Goal: Information Seeking & Learning: Learn about a topic

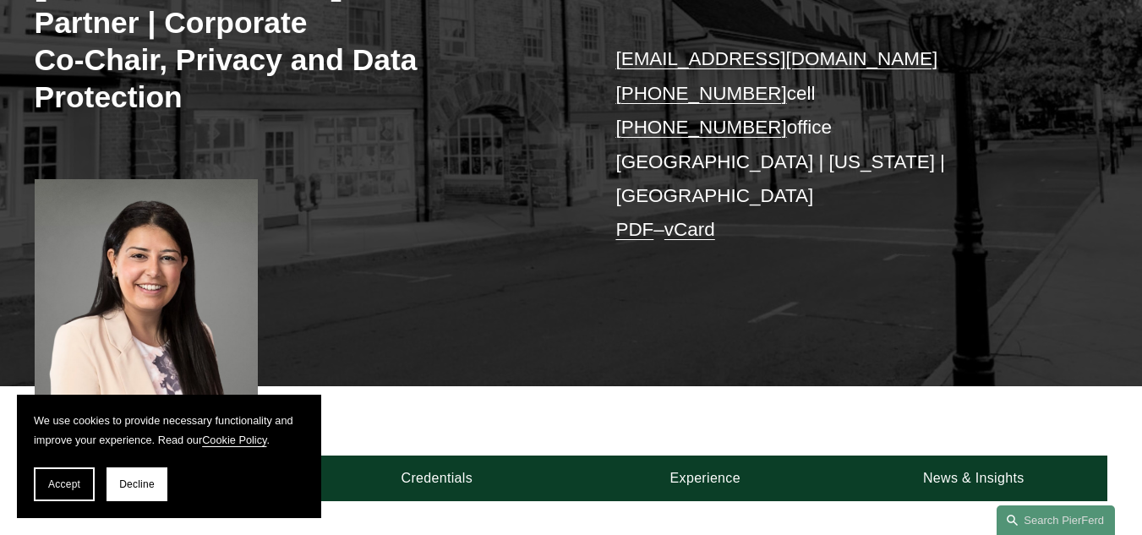
scroll to position [232, 0]
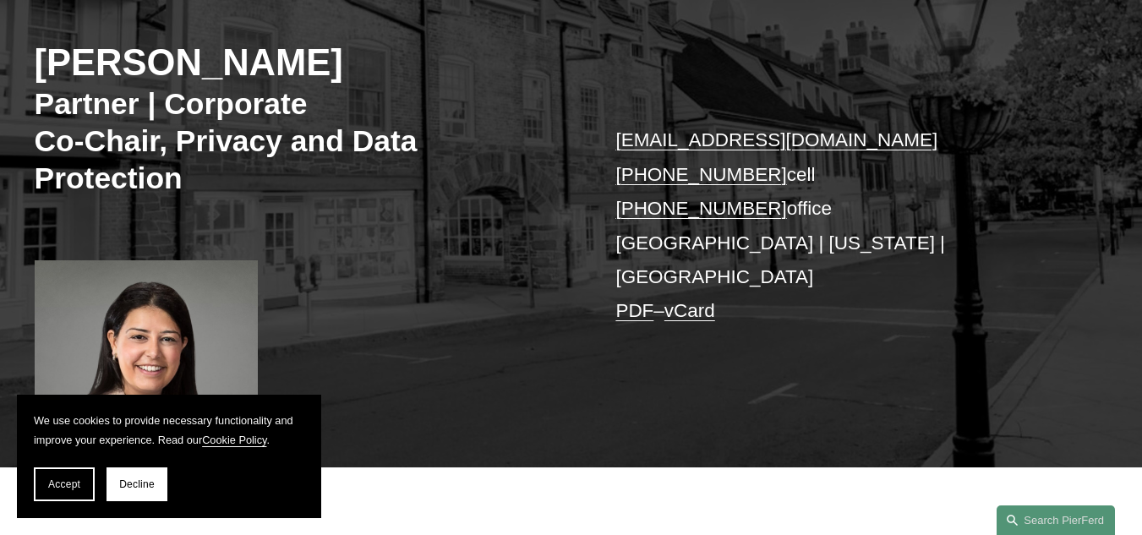
click at [447, 264] on div "[PERSON_NAME] Partner | Corporate Co-Chair, Privacy and Data Protection [EMAIL_…" at bounding box center [571, 207] width 1142 height 519
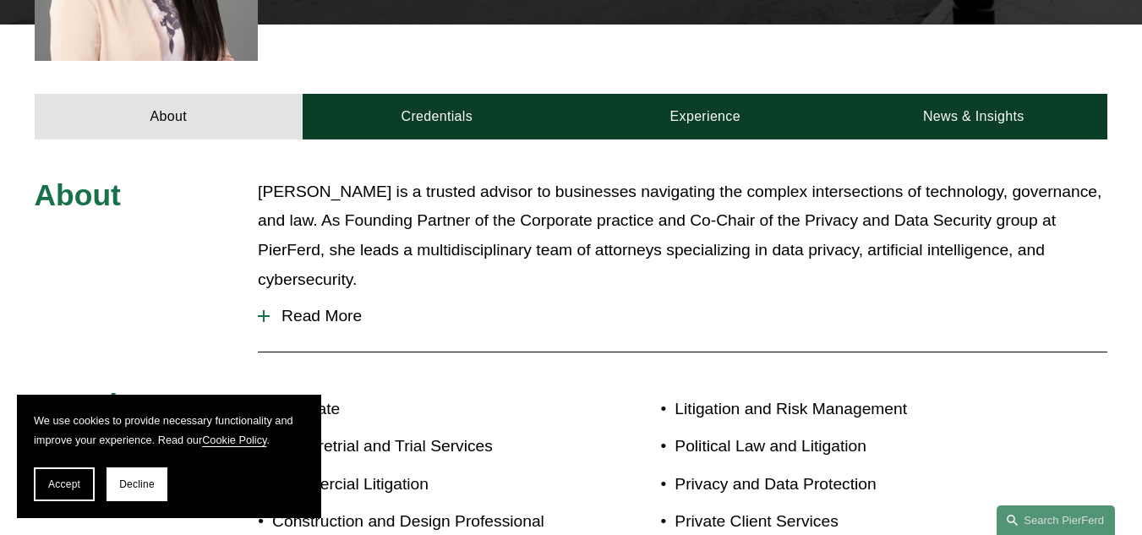
scroll to position [675, 0]
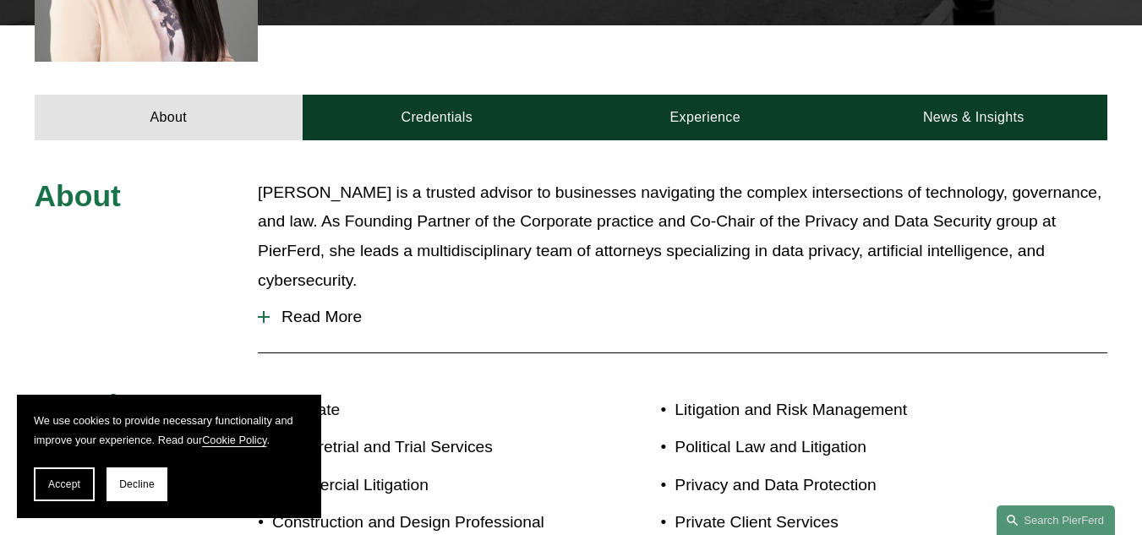
click at [282, 298] on button "Read More" at bounding box center [683, 317] width 850 height 44
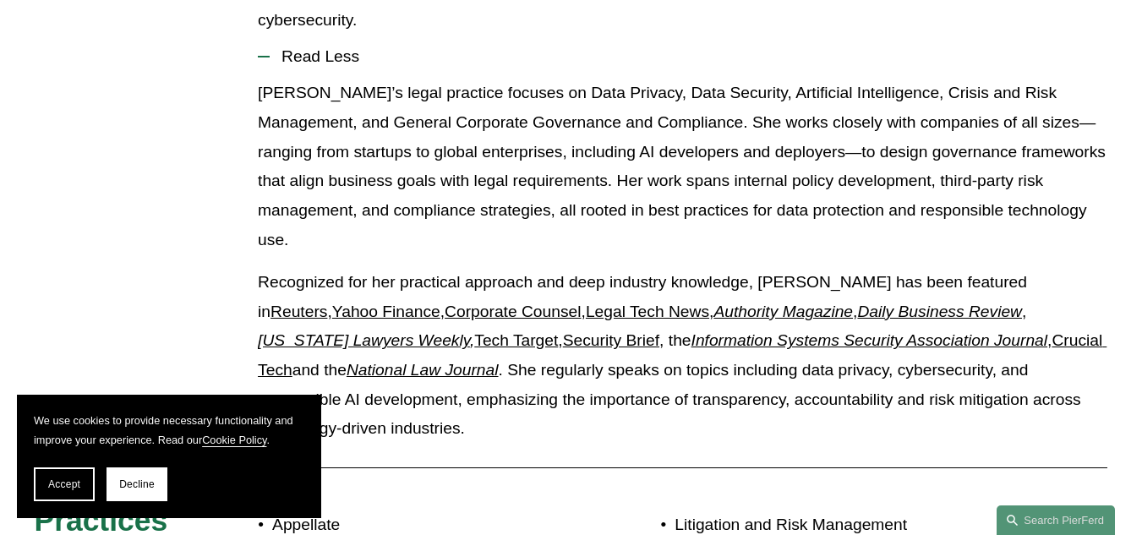
scroll to position [937, 0]
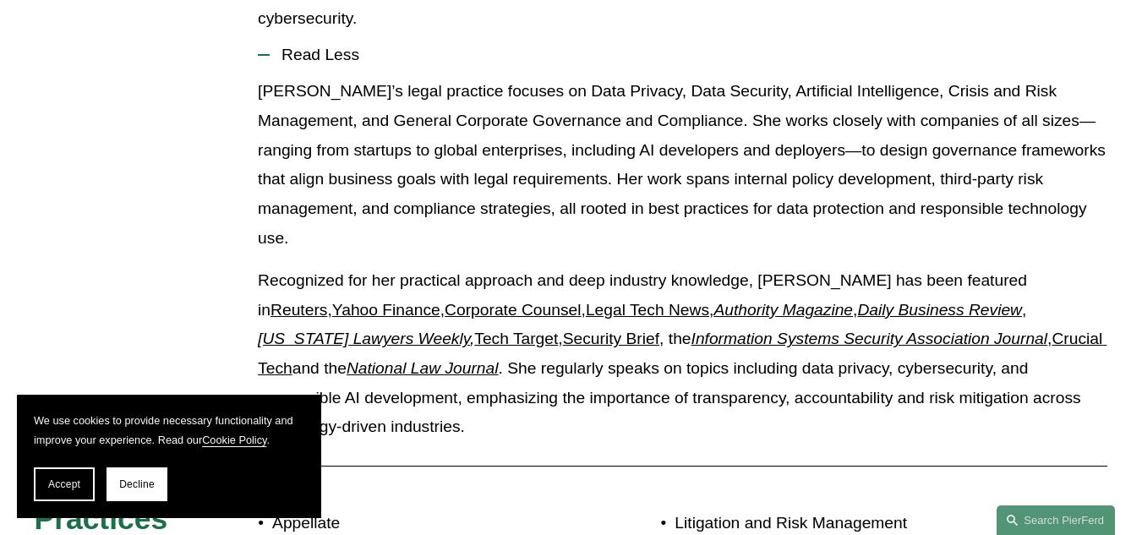
click at [714, 156] on p "[PERSON_NAME]’s legal practice focuses on Data Privacy, Data Security, Artifici…" at bounding box center [683, 165] width 850 height 176
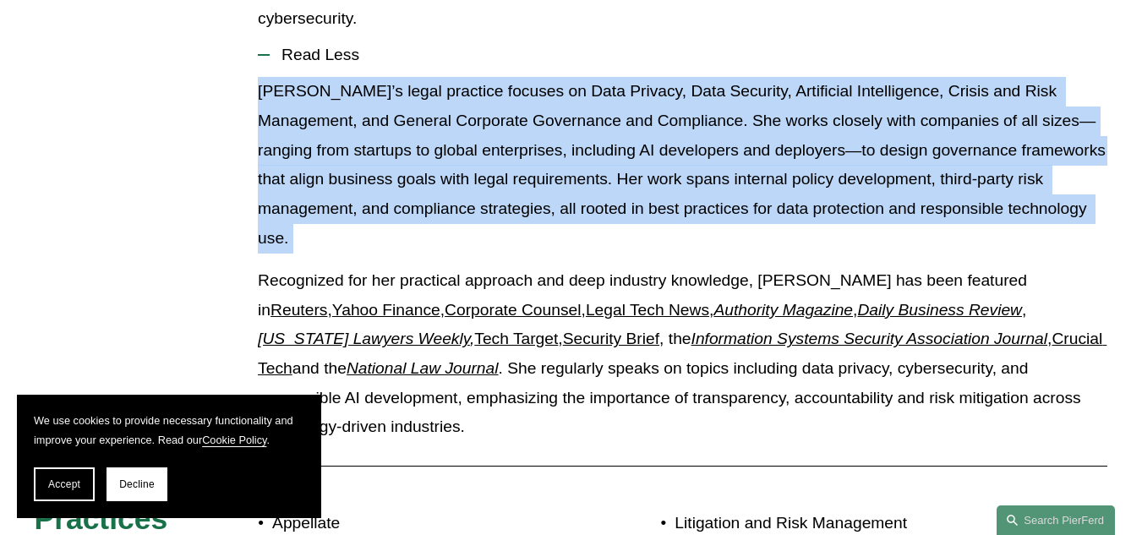
click at [714, 156] on p "Maryam’s legal practice focuses on Data Privacy, Data Security, Artificial Inte…" at bounding box center [683, 165] width 850 height 176
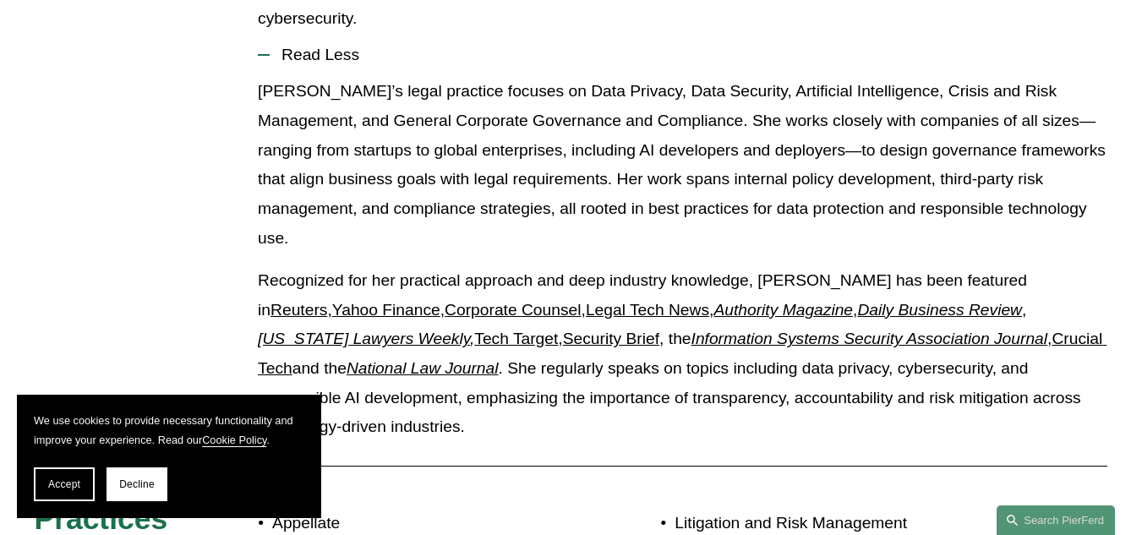
click at [716, 169] on p "Maryam’s legal practice focuses on Data Privacy, Data Security, Artificial Inte…" at bounding box center [683, 165] width 850 height 176
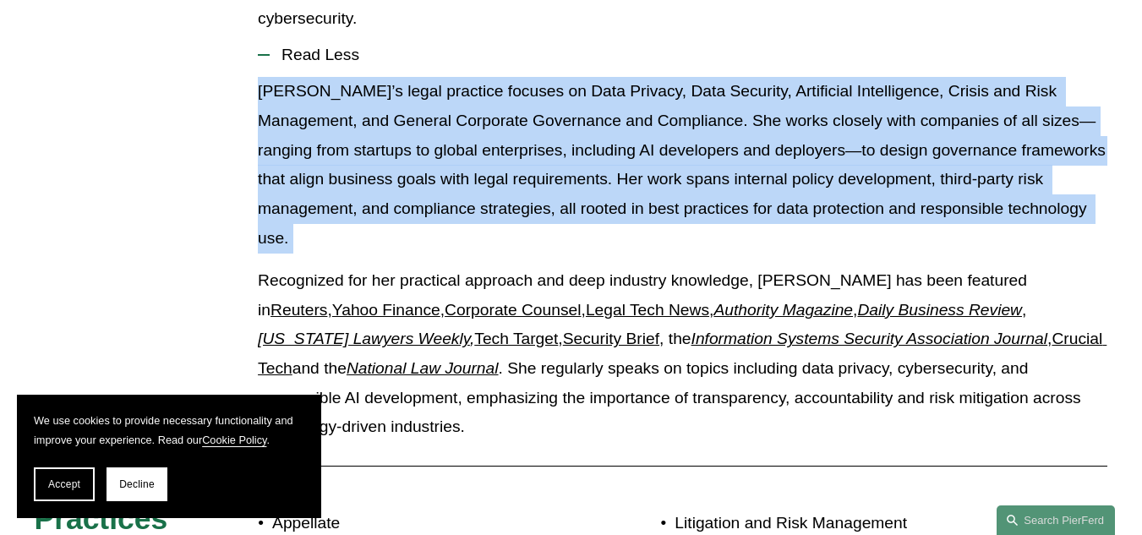
click at [716, 169] on p "Maryam’s legal practice focuses on Data Privacy, Data Security, Artificial Inte…" at bounding box center [683, 165] width 850 height 176
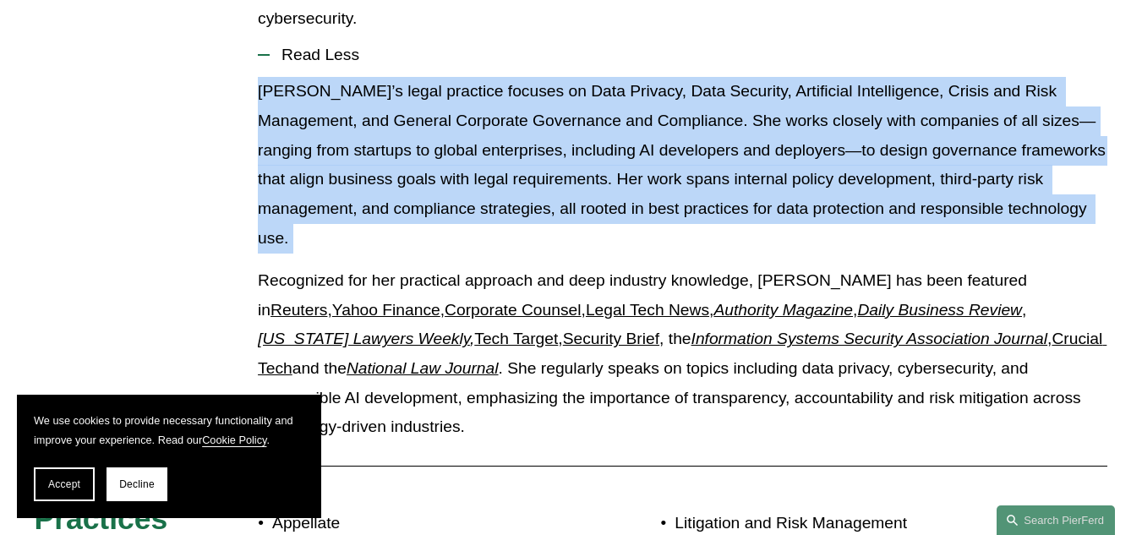
click at [716, 169] on p "Maryam’s legal practice focuses on Data Privacy, Data Security, Artificial Inte…" at bounding box center [683, 165] width 850 height 176
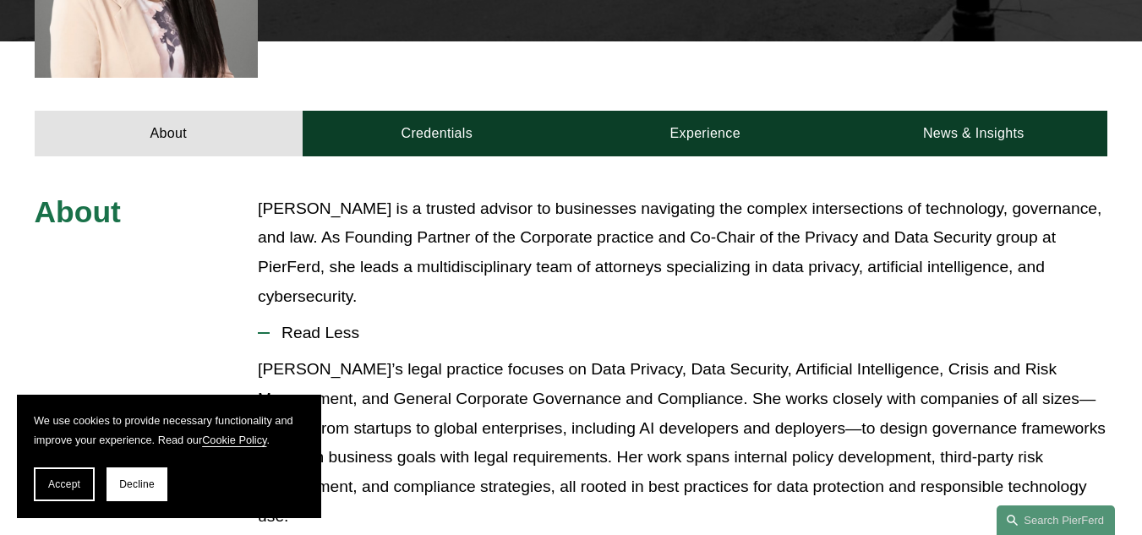
scroll to position [659, 0]
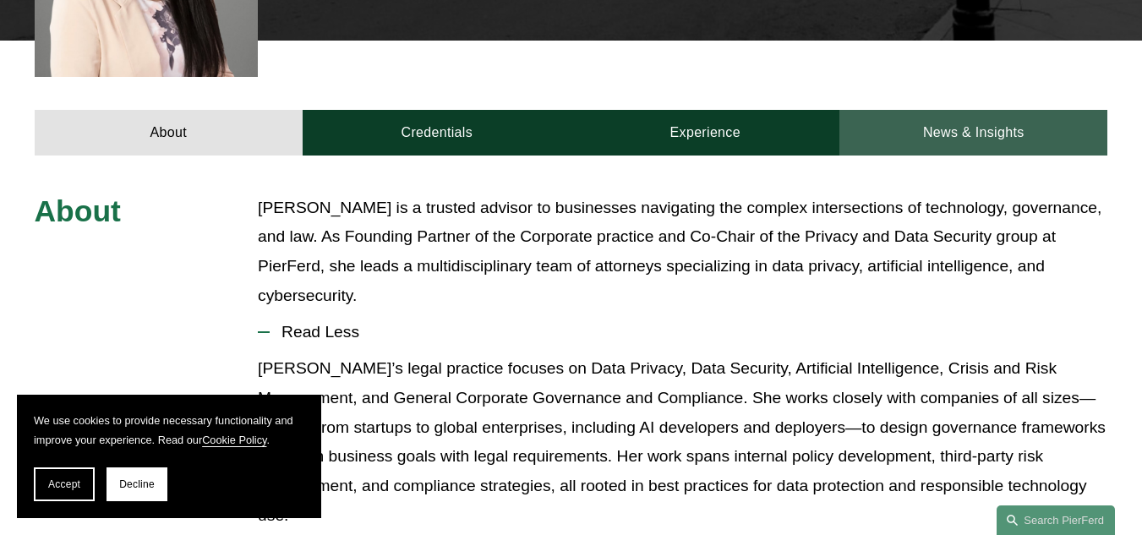
click at [905, 125] on link "News & Insights" at bounding box center [974, 133] width 269 height 46
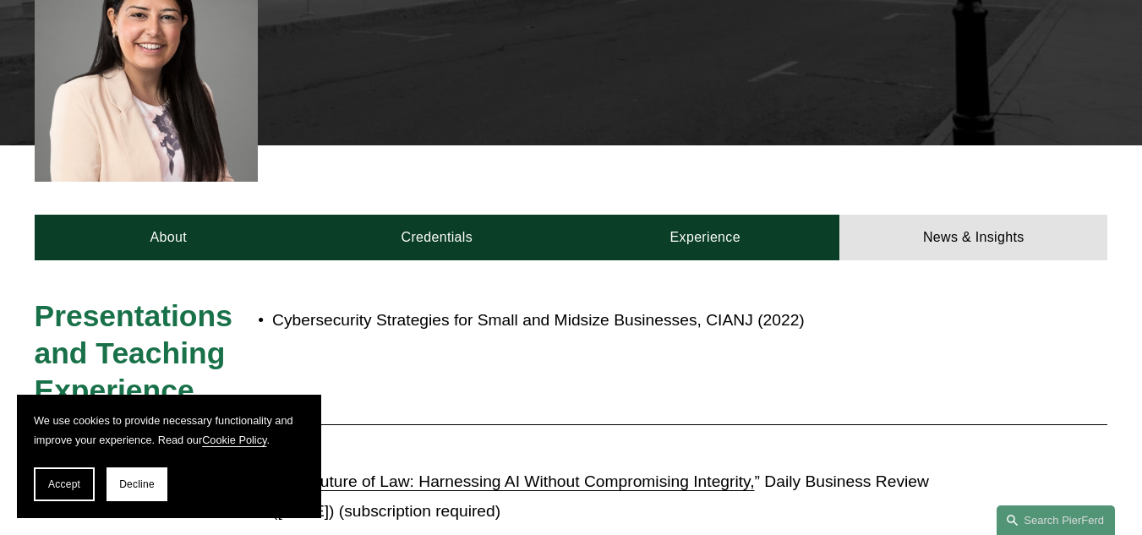
scroll to position [554, 0]
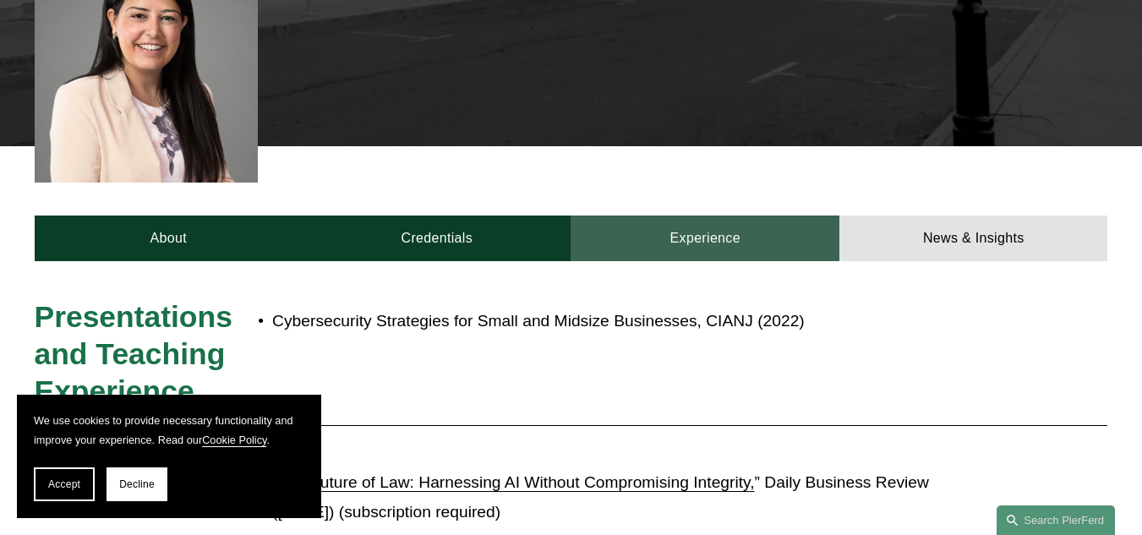
click at [739, 238] on link "Experience" at bounding box center [705, 239] width 269 height 46
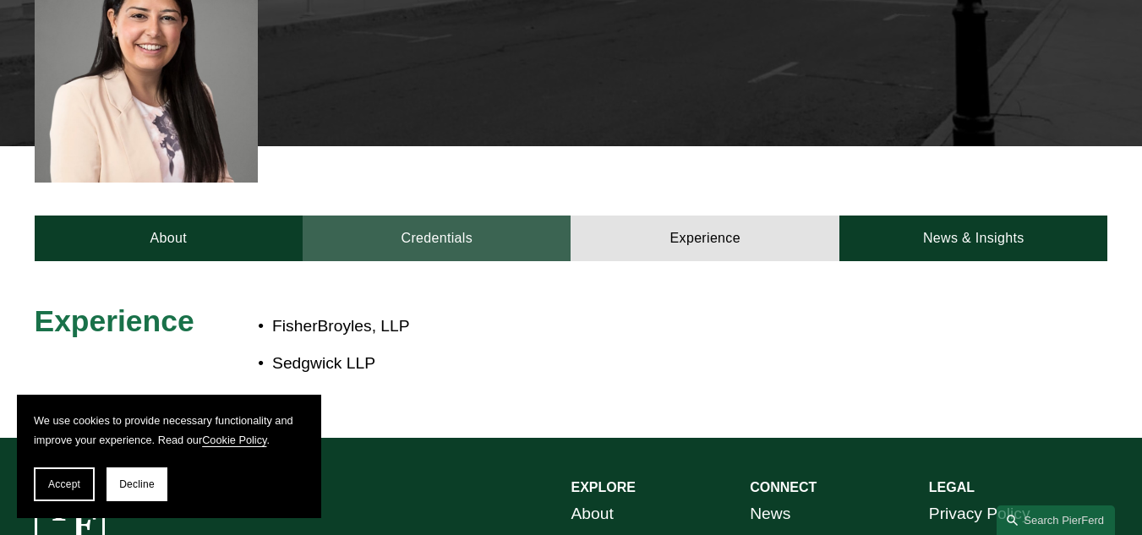
click at [468, 229] on link "Credentials" at bounding box center [437, 239] width 268 height 46
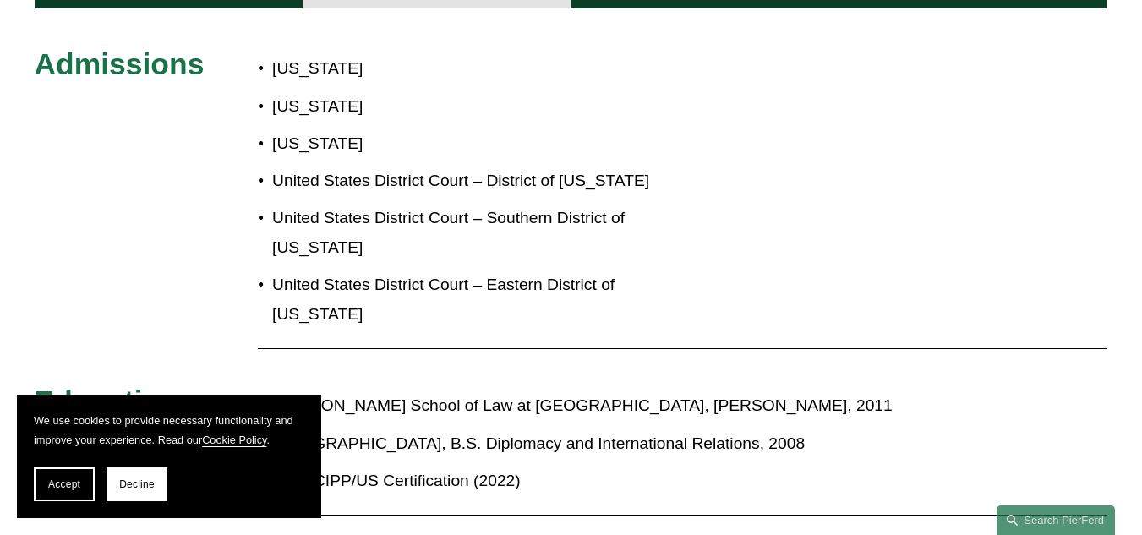
scroll to position [656, 0]
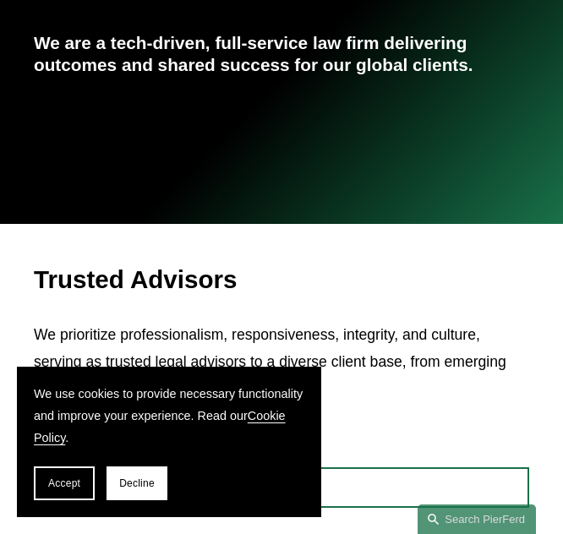
scroll to position [282, 0]
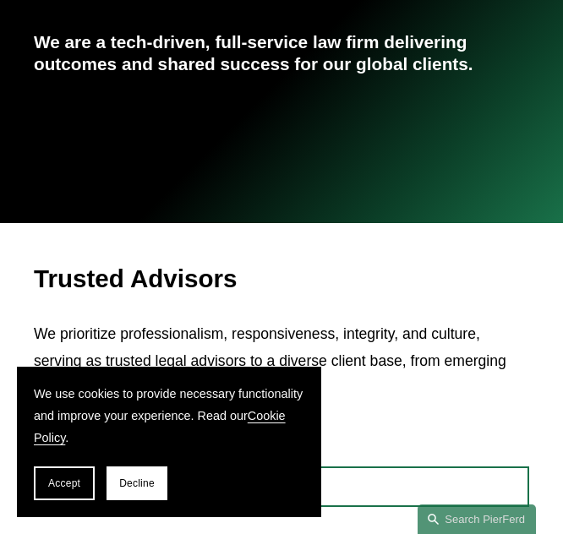
click at [273, 272] on h2 "Trusted Advisors" at bounding box center [281, 279] width 495 height 30
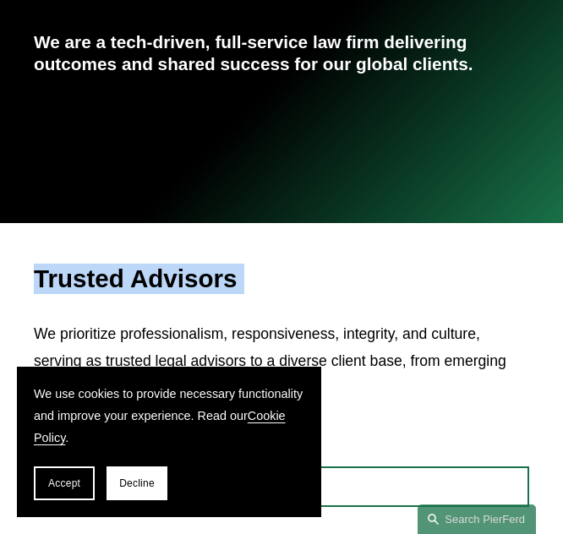
click at [273, 272] on h2 "Trusted Advisors" at bounding box center [281, 279] width 495 height 30
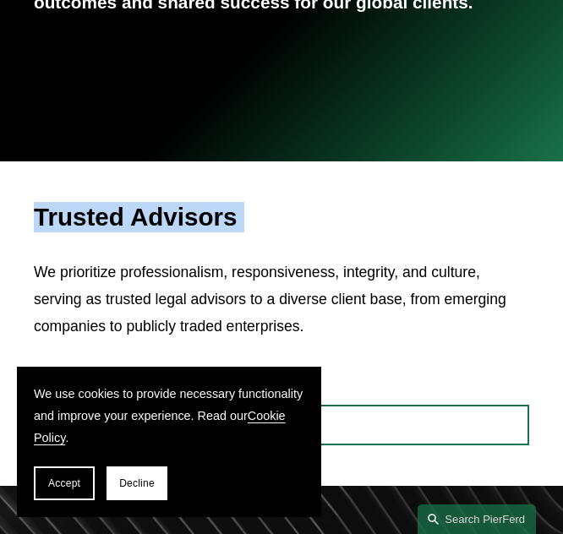
scroll to position [350, 0]
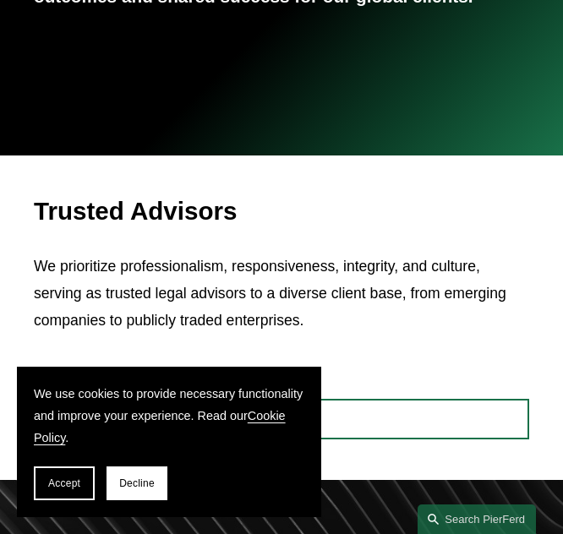
click at [271, 287] on p "We prioritize professionalism, responsiveness, integrity, and culture, serving …" at bounding box center [281, 294] width 495 height 80
click at [271, 302] on p "We prioritize professionalism, responsiveness, integrity, and culture, serving …" at bounding box center [281, 294] width 495 height 80
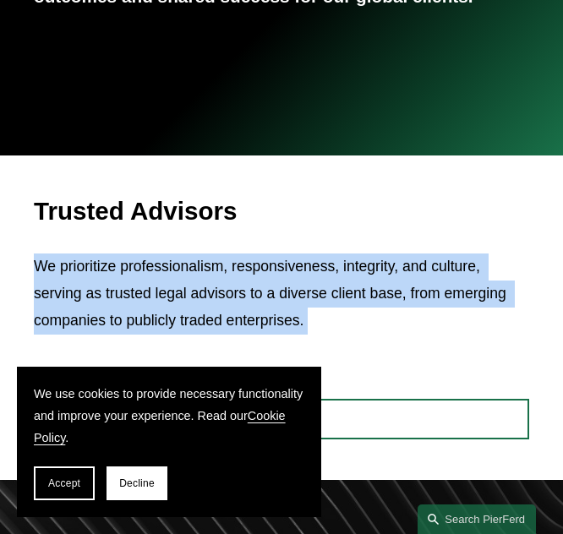
click at [271, 302] on p "We prioritize professionalism, responsiveness, integrity, and culture, serving …" at bounding box center [281, 294] width 495 height 80
